Goal: Information Seeking & Learning: Learn about a topic

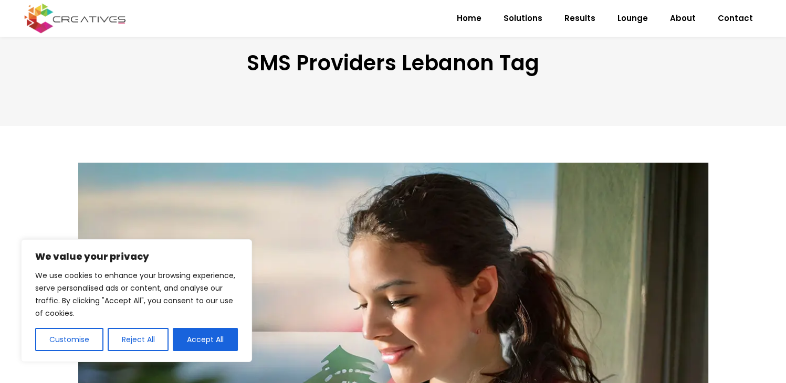
scroll to position [157, 0]
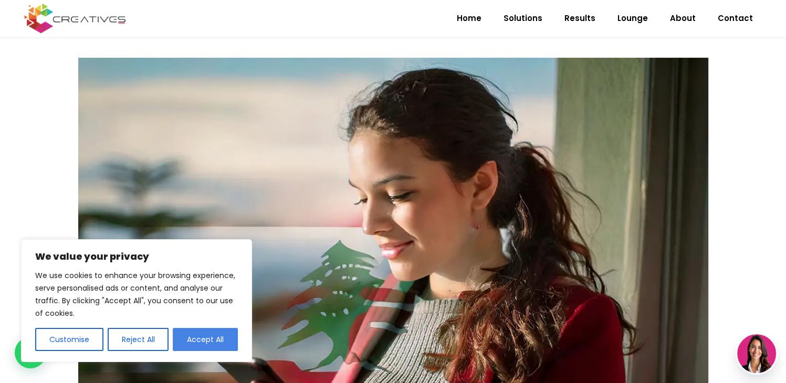
click at [203, 342] on button "Accept All" at bounding box center [205, 339] width 65 height 23
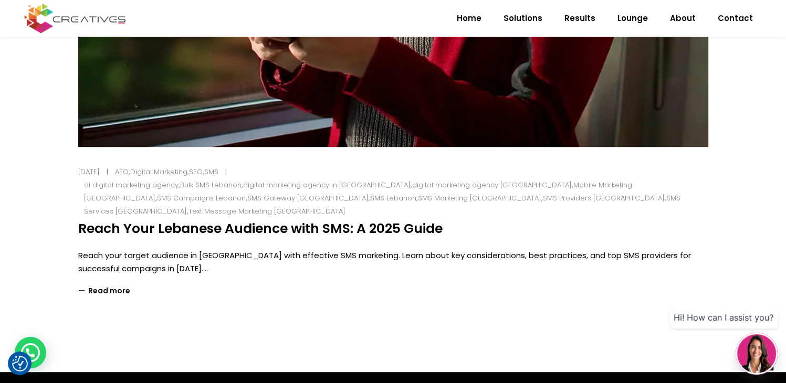
scroll to position [590, 0]
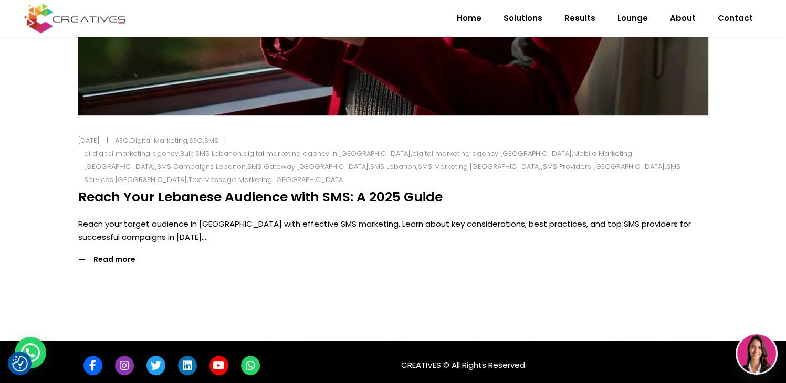
click at [112, 253] on span "Read more" at bounding box center [114, 259] width 42 height 13
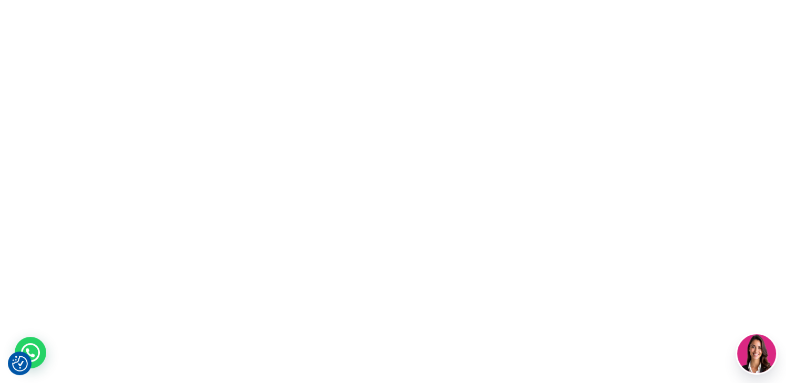
scroll to position [0, 0]
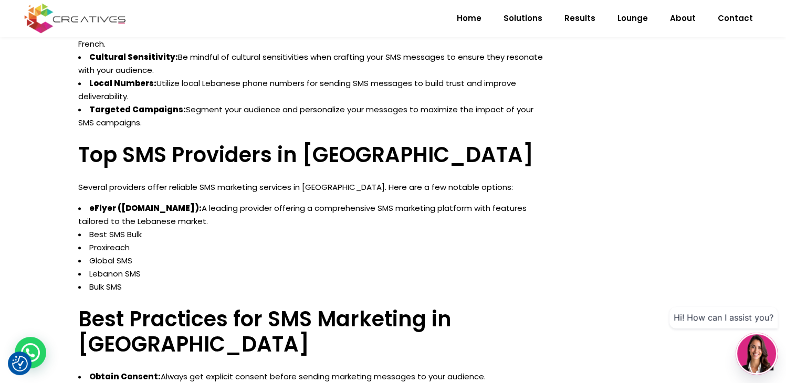
scroll to position [1155, 0]
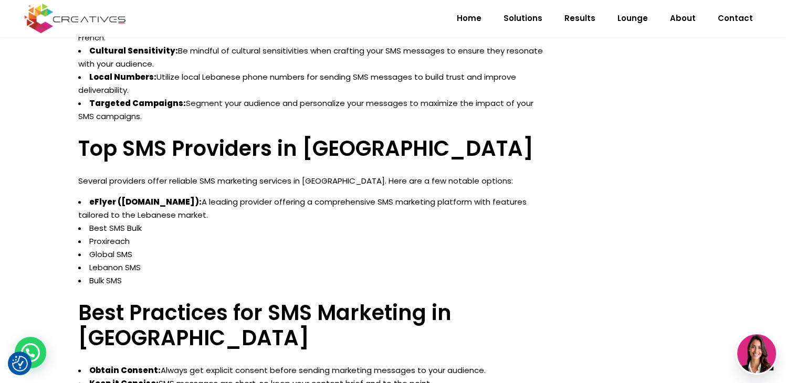
drag, startPoint x: 286, startPoint y: 187, endPoint x: 219, endPoint y: 190, distance: 66.2
click at [286, 235] on li "Proxireach" at bounding box center [311, 241] width 466 height 13
drag, startPoint x: 123, startPoint y: 229, endPoint x: 89, endPoint y: 225, distance: 34.4
click at [89, 274] on li "Bulk SMS" at bounding box center [311, 280] width 466 height 13
copy li "Bulk SMS"
